Goal: Download file/media

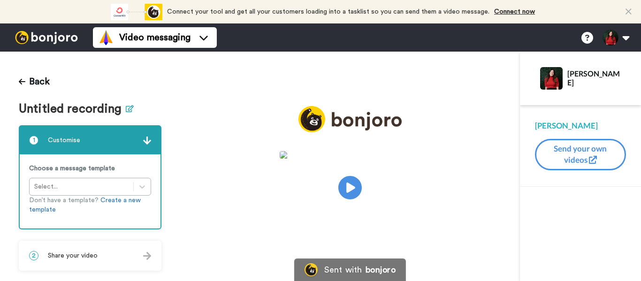
click at [126, 109] on icon at bounding box center [130, 108] width 8 height 7
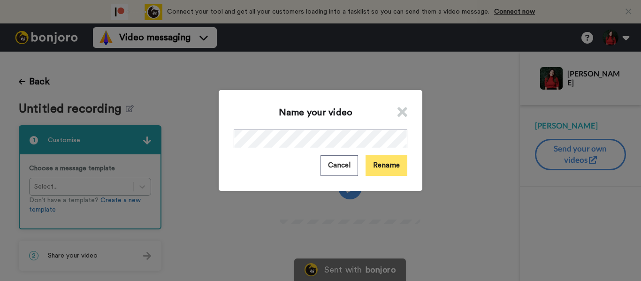
click at [379, 164] on button "Rename" at bounding box center [387, 165] width 42 height 20
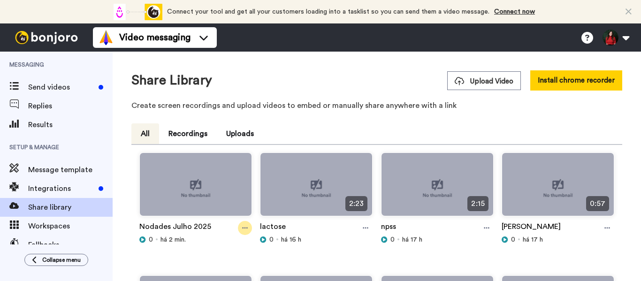
click at [245, 228] on icon at bounding box center [245, 228] width 6 height 1
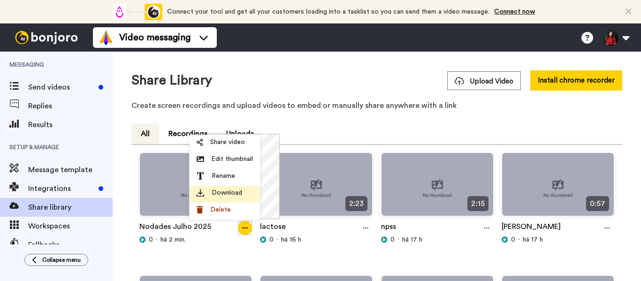
click at [253, 192] on div "Download" at bounding box center [225, 192] width 56 height 9
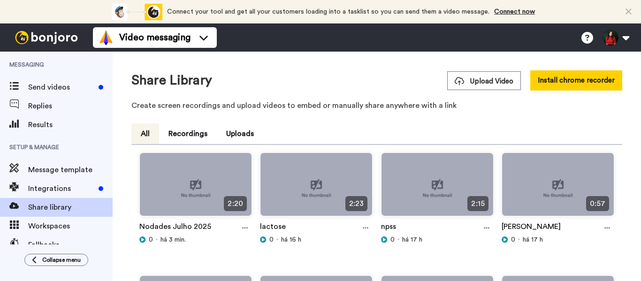
click at [304, 75] on div "Share Library Upload Video Install chrome recorder" at bounding box center [376, 80] width 491 height 20
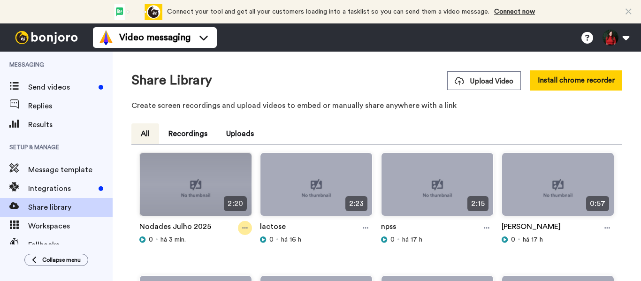
click at [238, 230] on div at bounding box center [245, 228] width 14 height 14
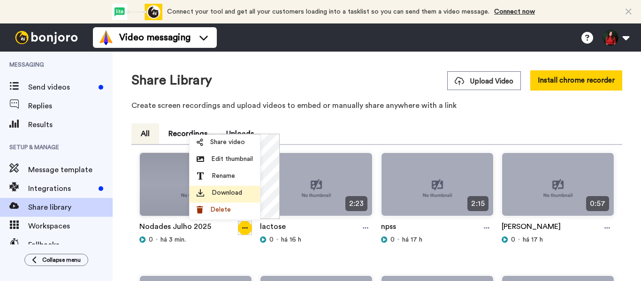
click at [234, 190] on span "Download" at bounding box center [227, 192] width 31 height 9
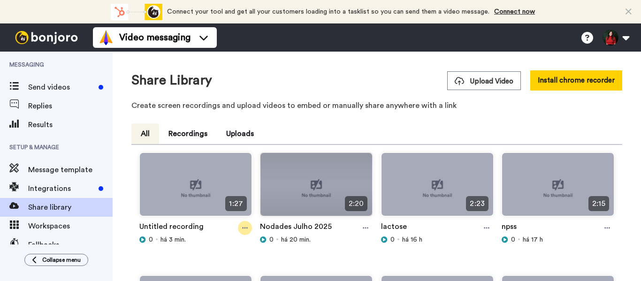
click at [244, 229] on icon at bounding box center [245, 228] width 6 height 7
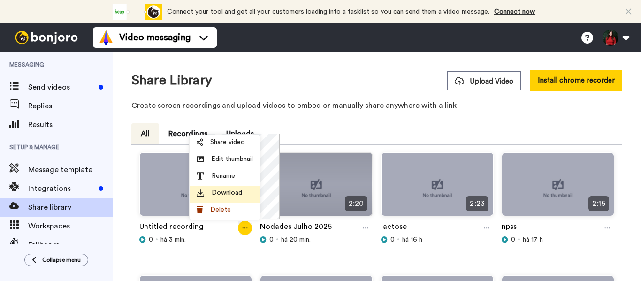
click at [230, 194] on span "Download" at bounding box center [227, 192] width 31 height 9
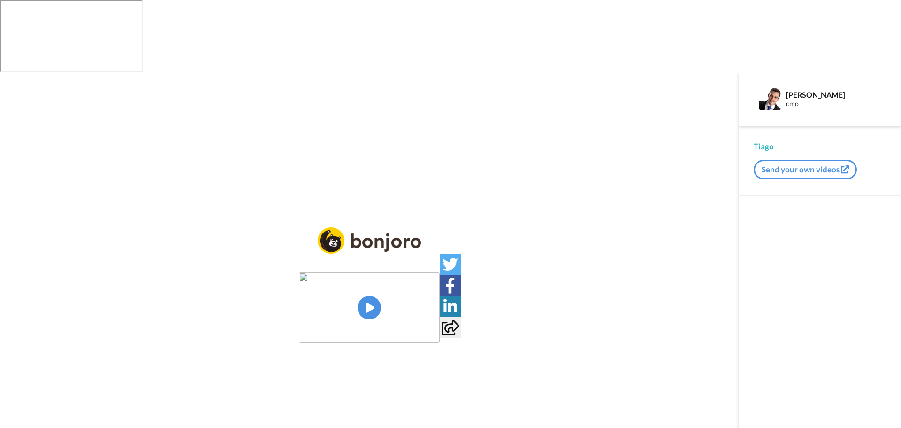
drag, startPoint x: 0, startPoint y: 0, endPoint x: 370, endPoint y: 228, distance: 434.2
click at [370, 272] on img at bounding box center [369, 307] width 141 height 70
click at [420, 272] on video at bounding box center [369, 307] width 141 height 70
